Goal: Task Accomplishment & Management: Manage account settings

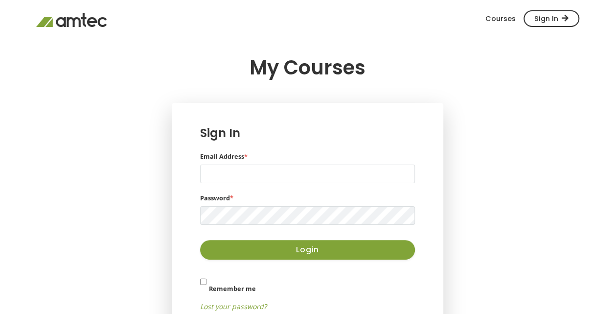
scroll to position [62, 0]
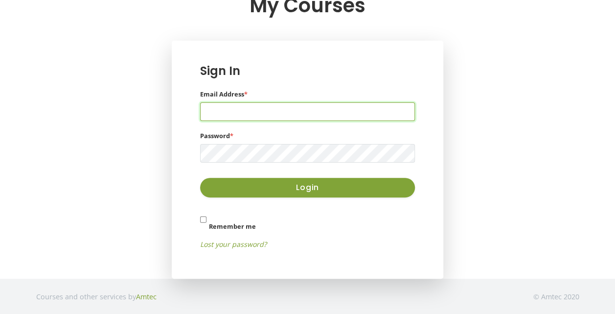
click at [284, 111] on input "Email Address *" at bounding box center [307, 111] width 215 height 19
type input "Jarguello@wsutech.edu"
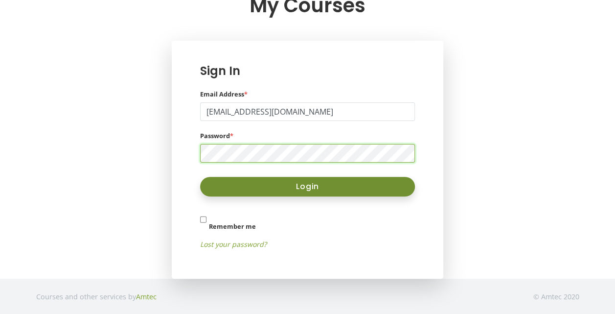
click at [327, 185] on button "Login" at bounding box center [307, 187] width 215 height 20
